Goal: Information Seeking & Learning: Learn about a topic

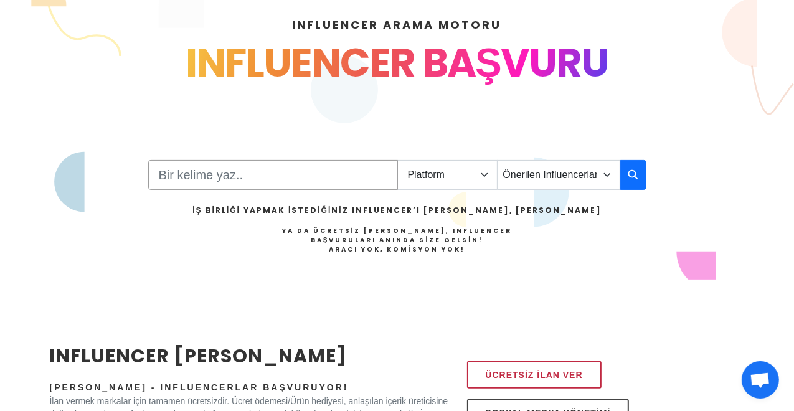
click at [249, 182] on input "Search" at bounding box center [273, 175] width 250 height 30
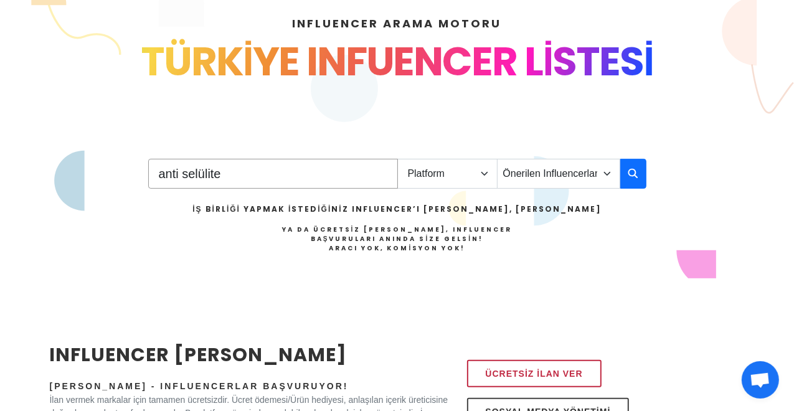
type input "anti selülite"
click at [483, 174] on select "Platform Instagram Facebook Youtube Tiktok Twitter Twitch" at bounding box center [447, 174] width 100 height 30
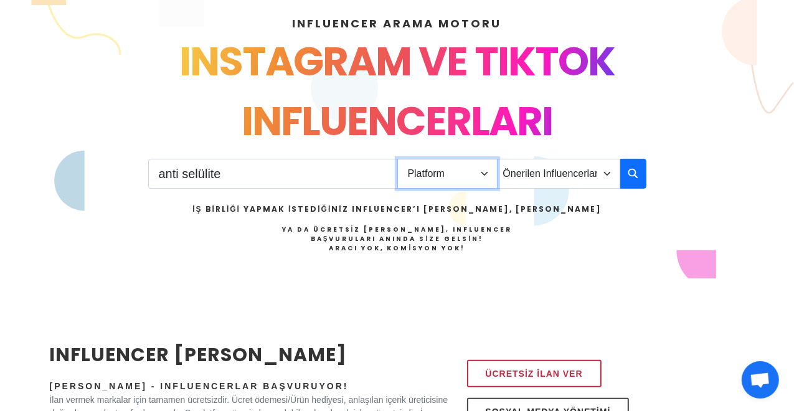
select select "1"
click at [397, 159] on select "Platform Instagram Facebook Youtube Tiktok Twitter Twitch" at bounding box center [447, 174] width 100 height 30
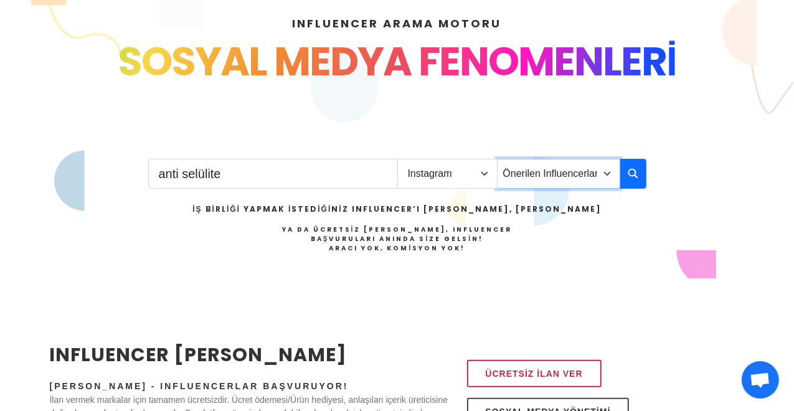
click at [609, 173] on select "Önerilen Influencerlar Aile & [PERSON_NAME] & [PERSON_NAME] [PERSON_NAME] & Giy…" at bounding box center [558, 174] width 123 height 30
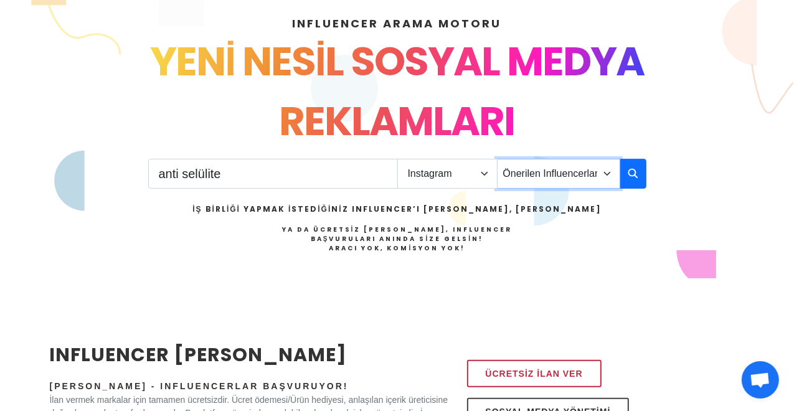
click at [497, 159] on select "Önerilen Influencerlar Aile & [PERSON_NAME] & [PERSON_NAME] [PERSON_NAME] & Giy…" at bounding box center [558, 174] width 123 height 30
click at [632, 176] on icon "button" at bounding box center [633, 173] width 10 height 15
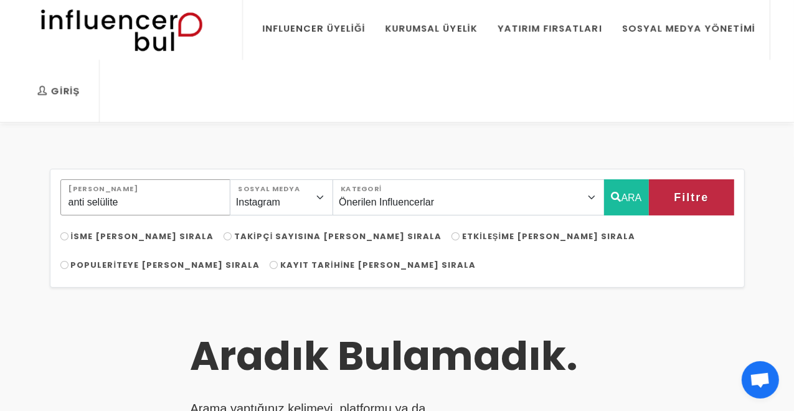
click at [132, 195] on input "anti selülite" at bounding box center [145, 197] width 170 height 36
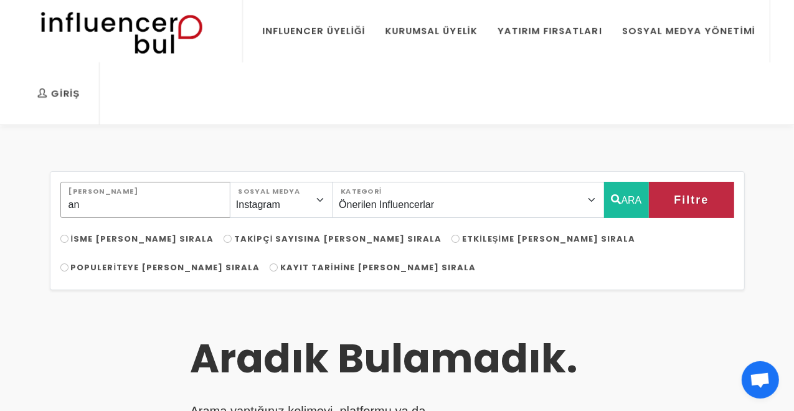
type input "a"
type input "krem"
click at [628, 201] on button "ARA" at bounding box center [626, 200] width 45 height 36
click at [631, 201] on button "ARA" at bounding box center [626, 200] width 45 height 36
click at [699, 202] on button "Filtre" at bounding box center [691, 200] width 85 height 36
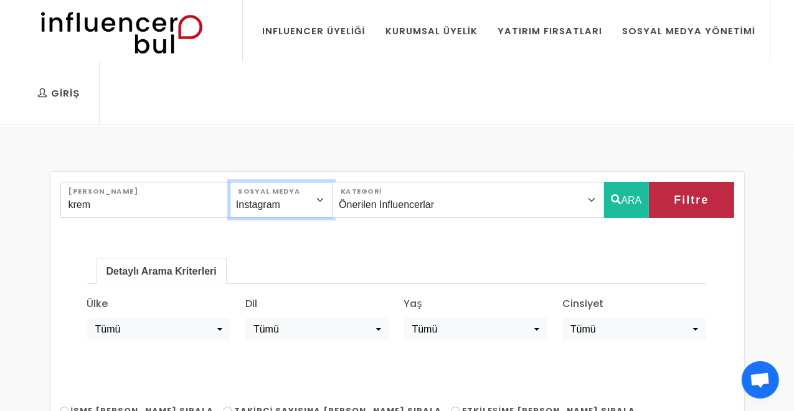
click at [333, 199] on select "Instagram Facebook Youtube Tiktok Twitter Twitch" at bounding box center [281, 200] width 103 height 36
select select "4"
click at [245, 182] on select "Instagram Facebook Youtube Tiktok Twitter Twitch" at bounding box center [281, 200] width 103 height 36
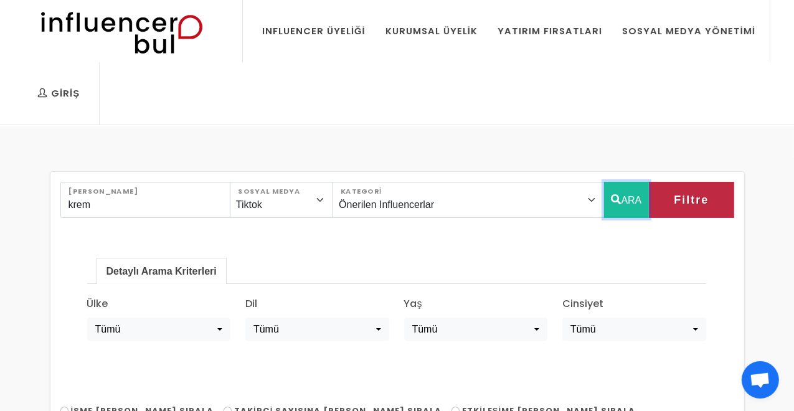
click at [632, 199] on button "ARA" at bounding box center [626, 200] width 45 height 36
click at [627, 200] on button "ARA" at bounding box center [626, 200] width 45 height 36
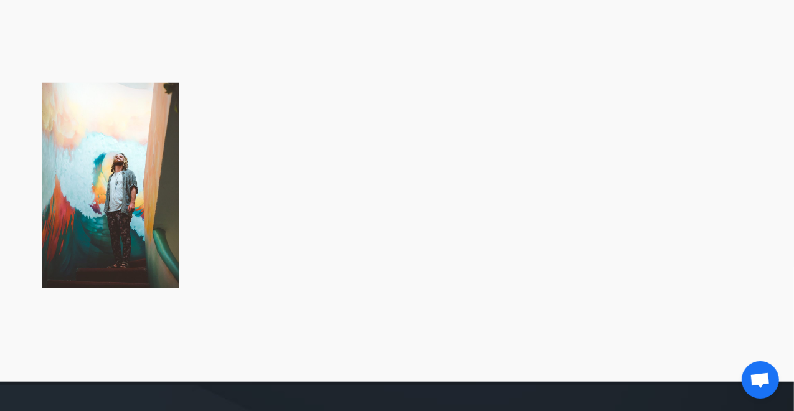
scroll to position [683, 0]
